Goal: Find specific page/section: Find specific page/section

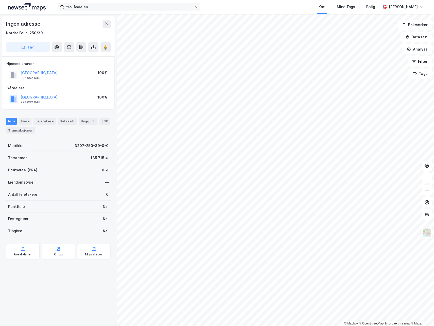
click at [197, 7] on icon at bounding box center [195, 6] width 3 height 3
click at [194, 7] on input "trollåsveien" at bounding box center [128, 7] width 129 height 8
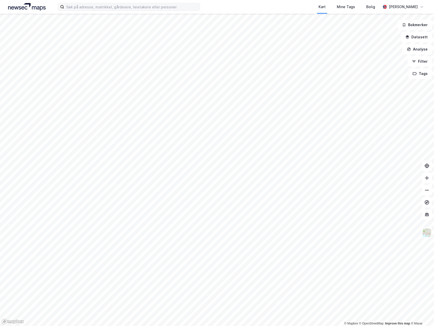
click at [232, 10] on div "Kart Mine Tags Bolig" at bounding box center [302, 7] width 156 height 14
